Goal: Information Seeking & Learning: Learn about a topic

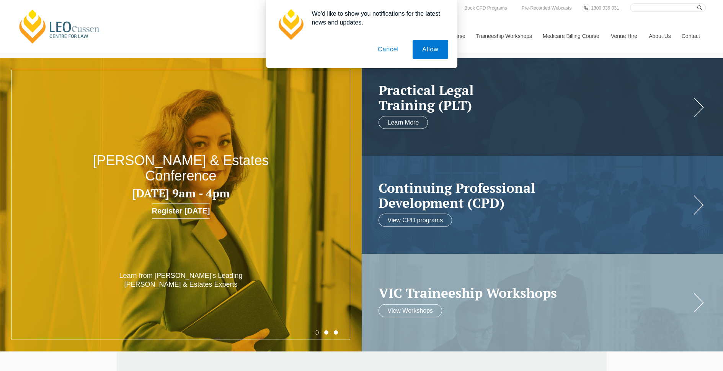
click at [384, 49] on button "Cancel" at bounding box center [388, 49] width 40 height 19
